Goal: Transaction & Acquisition: Purchase product/service

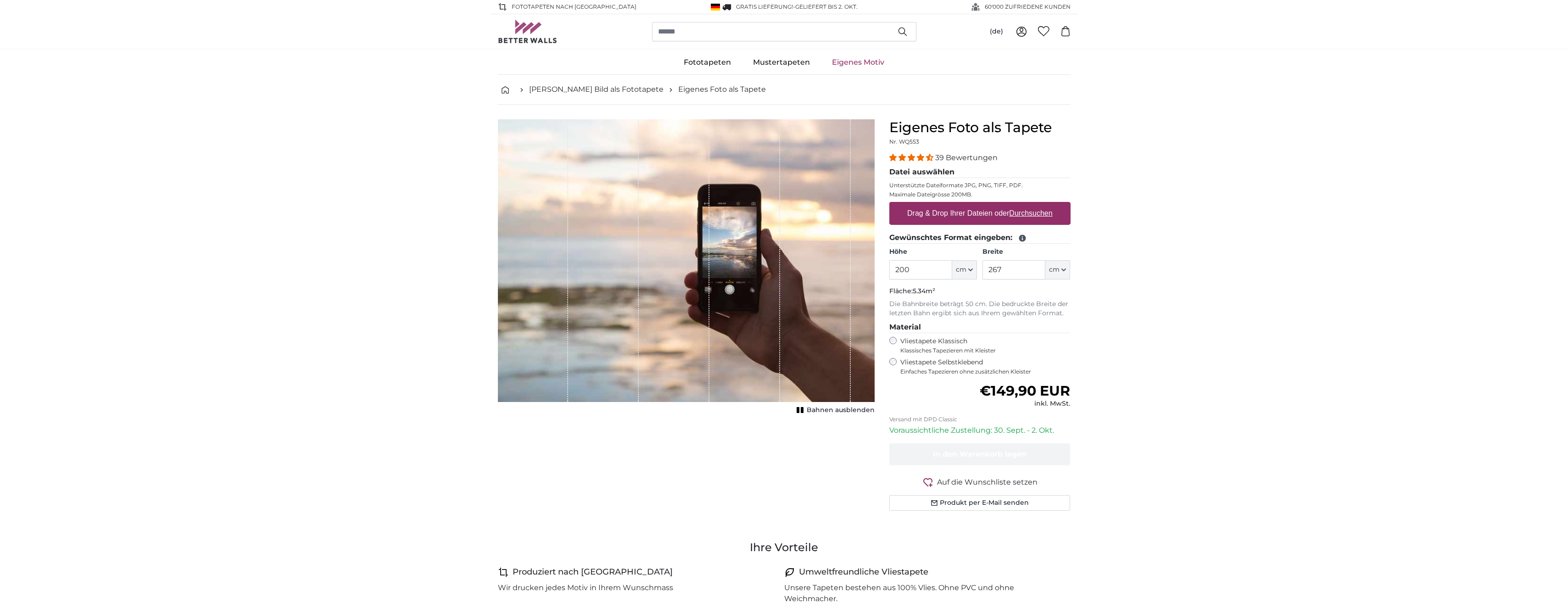
click at [926, 360] on label "Vliestapete Selbstklebend Einfaches Tapezieren ohne zusätzlichen Kleister" at bounding box center [985, 366] width 170 height 18
click at [929, 341] on label "Vliestapete Klassisch Klassisches Tapezieren mit Kleister" at bounding box center [981, 345] width 163 height 18
drag, startPoint x: 1017, startPoint y: 271, endPoint x: 978, endPoint y: 270, distance: 39.0
click at [978, 270] on div "Höhe 200 ft cm Centimeter (cm) Inches (inch) Feet (ft. in.) Breite 267 ft cm Ce…" at bounding box center [980, 263] width 181 height 32
type input "480"
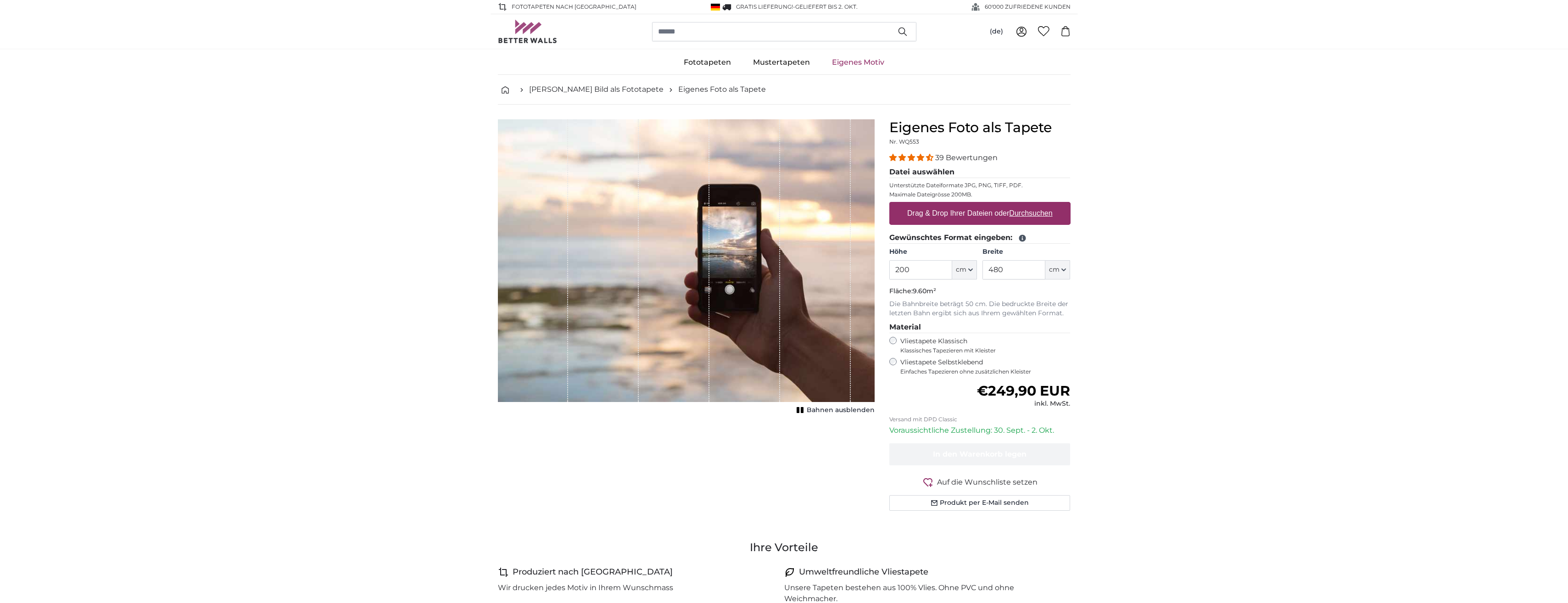
click at [1077, 322] on div "Eigenes Foto als Tapete Nr. WQ553 39 Bewertungen Datei auswählen Unterstützte D…" at bounding box center [980, 326] width 196 height 413
